Goal: Register for event/course

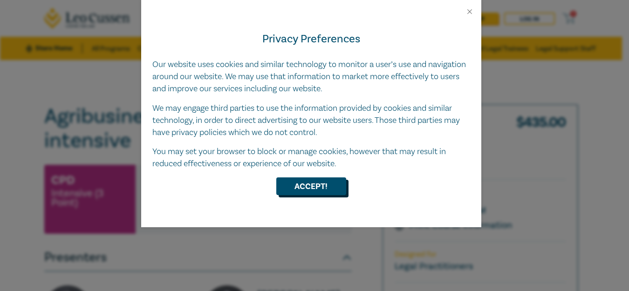
click at [296, 186] on button "Accept!" at bounding box center [311, 186] width 70 height 18
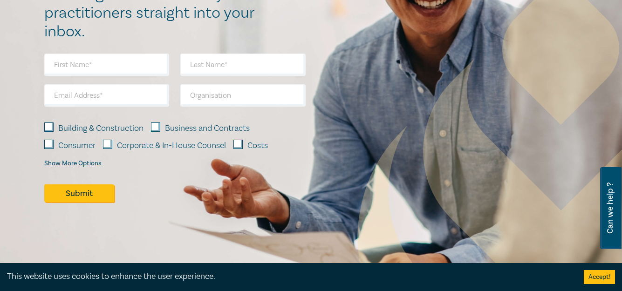
scroll to position [745, 0]
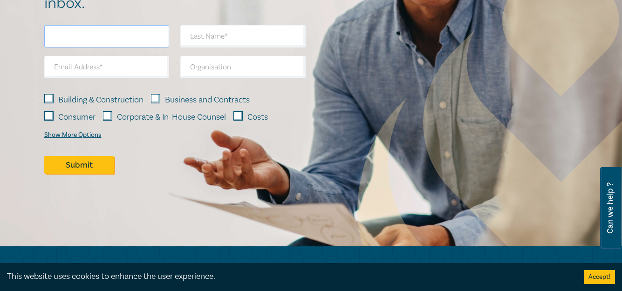
click at [60, 37] on input "text" at bounding box center [106, 36] width 125 height 22
type input "[PERSON_NAME]"
type input "[EMAIL_ADDRESS][DOMAIN_NAME]"
type input "BSA Legal"
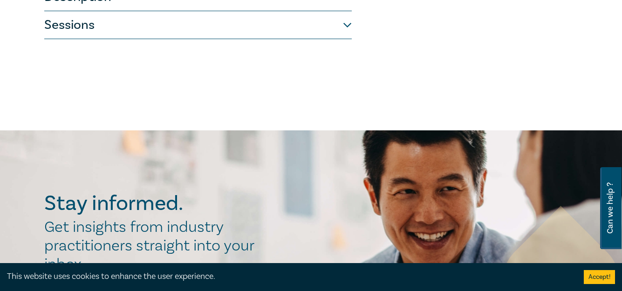
scroll to position [466, 0]
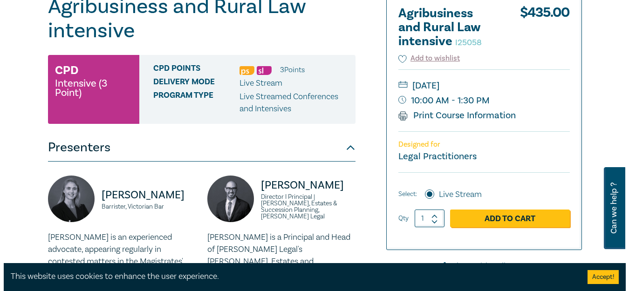
scroll to position [140, 0]
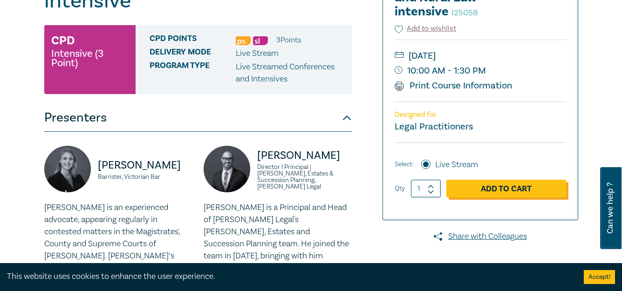
click at [523, 189] on link "Add to Cart" at bounding box center [506, 189] width 120 height 18
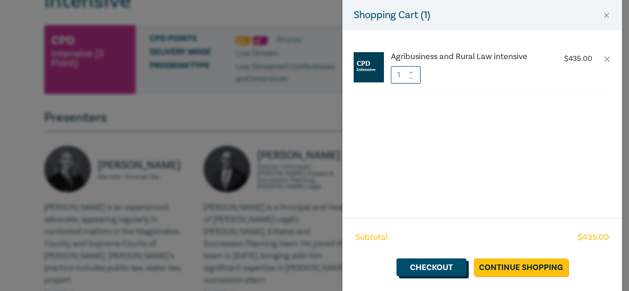
click at [429, 265] on link "Checkout" at bounding box center [431, 268] width 70 height 18
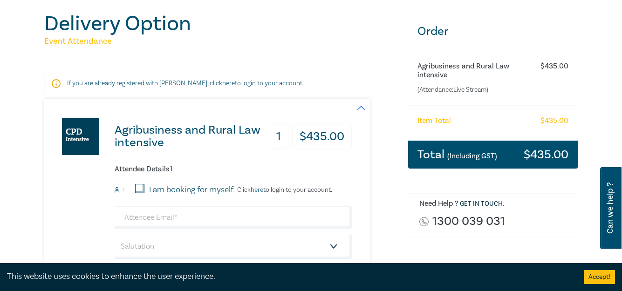
scroll to position [93, 0]
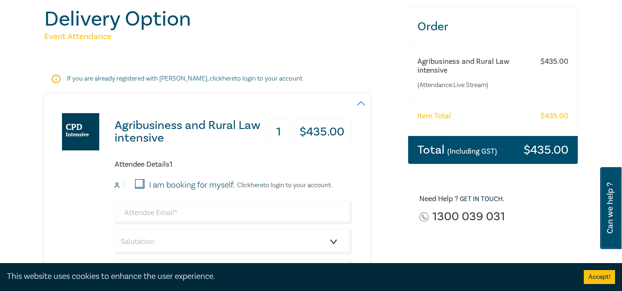
click at [138, 183] on input "I am booking for myself." at bounding box center [139, 183] width 9 height 9
checkbox input "true"
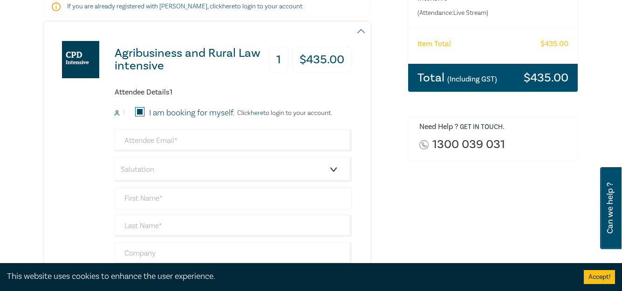
scroll to position [186, 0]
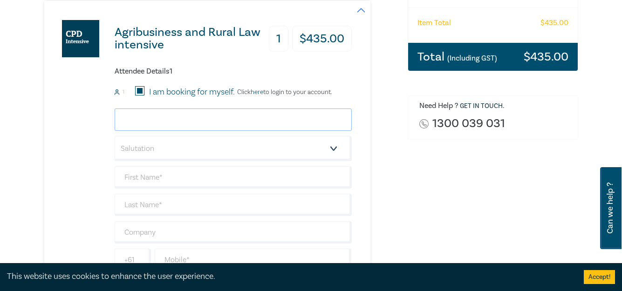
click at [189, 120] on input "email" at bounding box center [233, 120] width 237 height 22
type input "[EMAIL_ADDRESS][DOMAIN_NAME]"
type input "[PERSON_NAME]"
type input "0359832111"
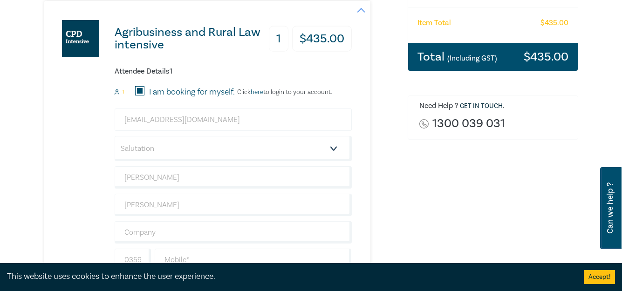
type input "[GEOGRAPHIC_DATA]"
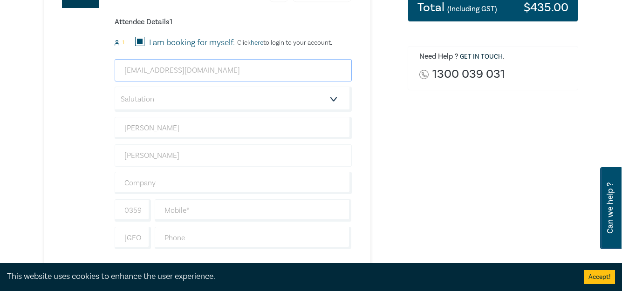
scroll to position [280, 0]
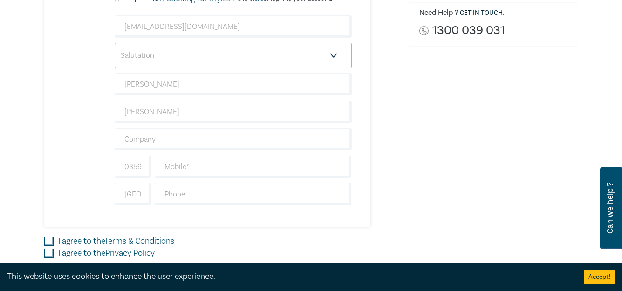
click at [333, 55] on select "Salutation Mr. Mrs. Ms. Miss Dr. Prof. Other" at bounding box center [233, 55] width 237 height 25
select select "Mr."
click at [115, 43] on select "Salutation Mr. Mrs. Ms. Miss Dr. Prof. Other" at bounding box center [233, 55] width 237 height 25
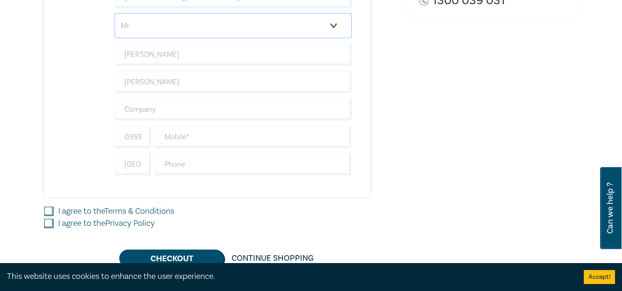
scroll to position [326, 0]
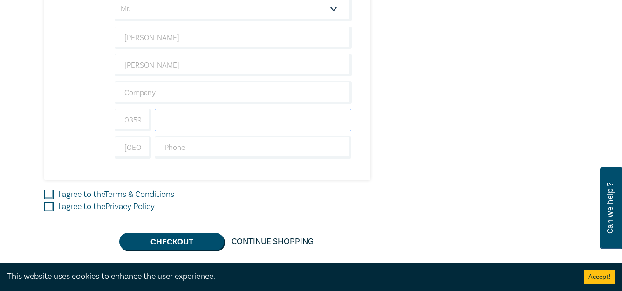
click at [174, 122] on input "text" at bounding box center [253, 120] width 197 height 22
type input "0359832111"
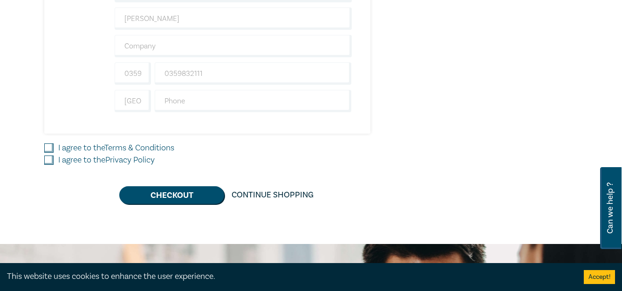
click at [49, 146] on input "I agree to the Terms & Conditions" at bounding box center [48, 147] width 9 height 9
checkbox input "true"
click at [51, 161] on input "I agree to the Privacy Policy" at bounding box center [48, 160] width 9 height 9
checkbox input "true"
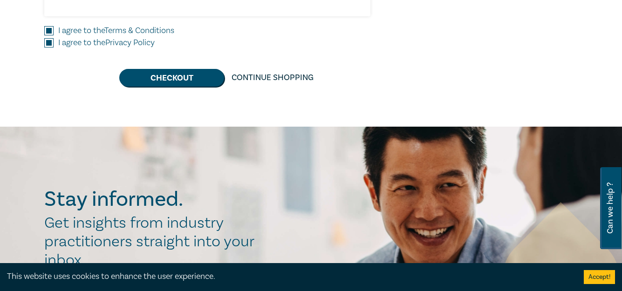
scroll to position [512, 0]
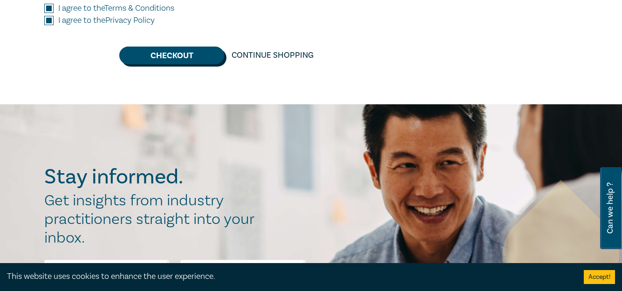
click at [166, 55] on button "Checkout" at bounding box center [171, 56] width 105 height 18
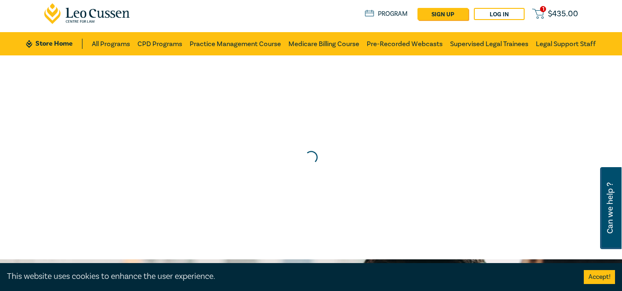
scroll to position [0, 0]
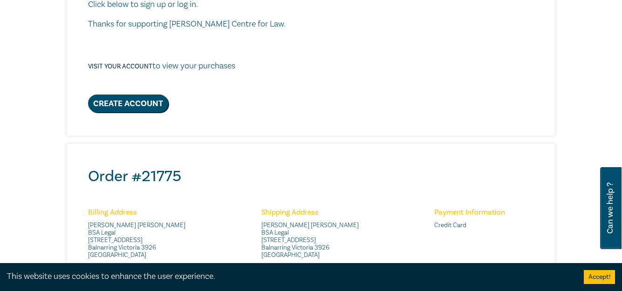
scroll to position [242, 0]
